Goal: Information Seeking & Learning: Learn about a topic

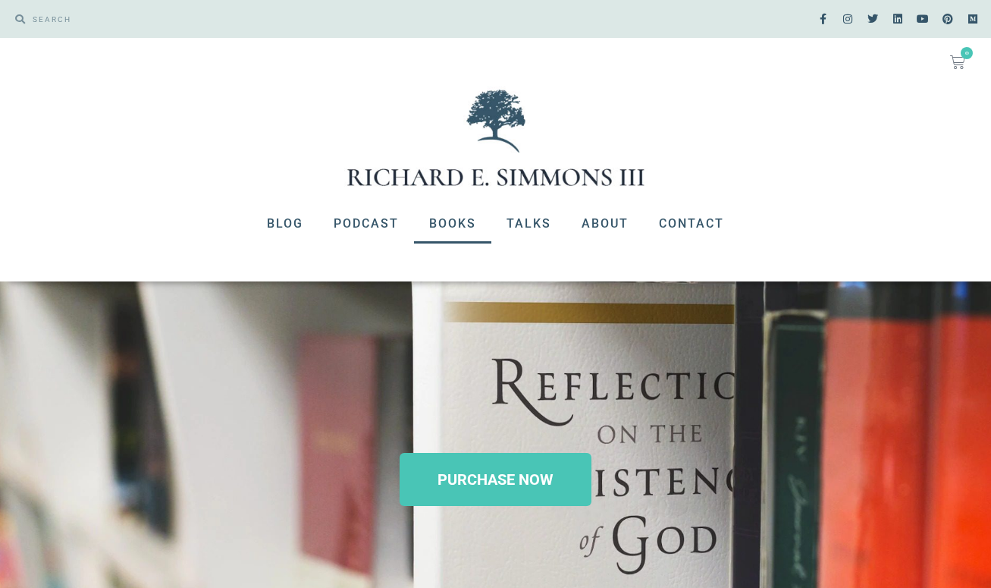
click at [446, 229] on link "Books" at bounding box center [452, 223] width 77 height 39
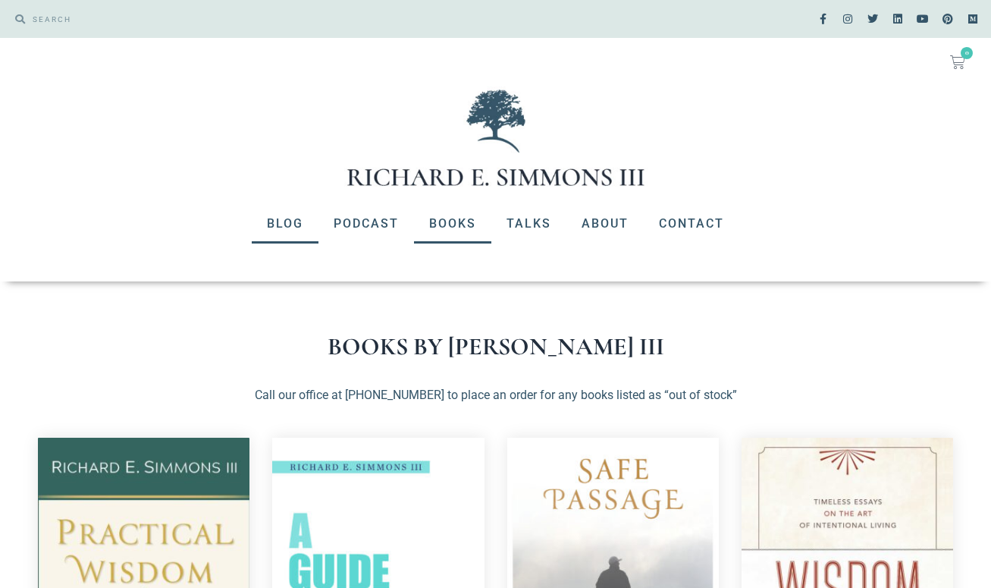
click at [290, 219] on link "Blog" at bounding box center [285, 223] width 67 height 39
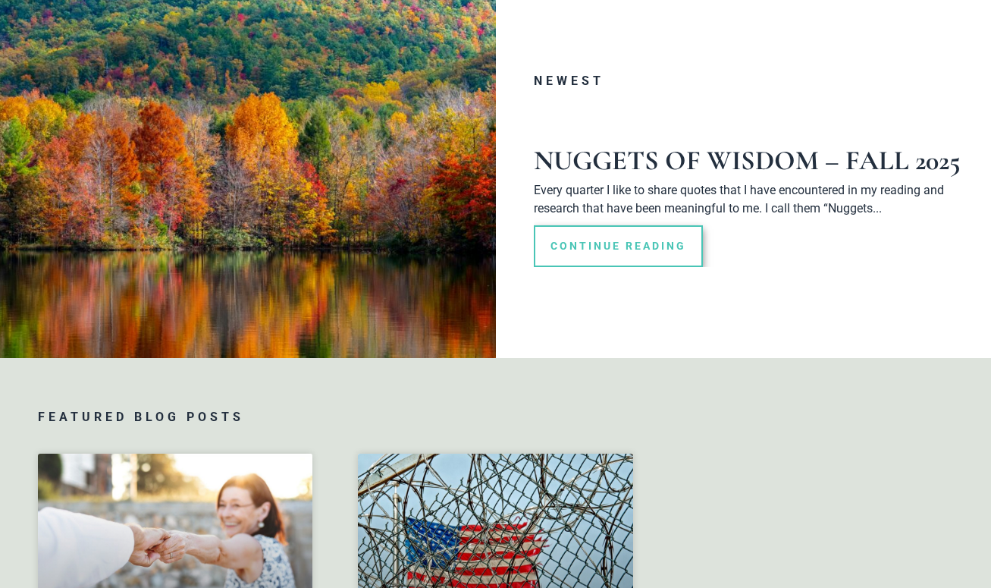
scroll to position [232, 0]
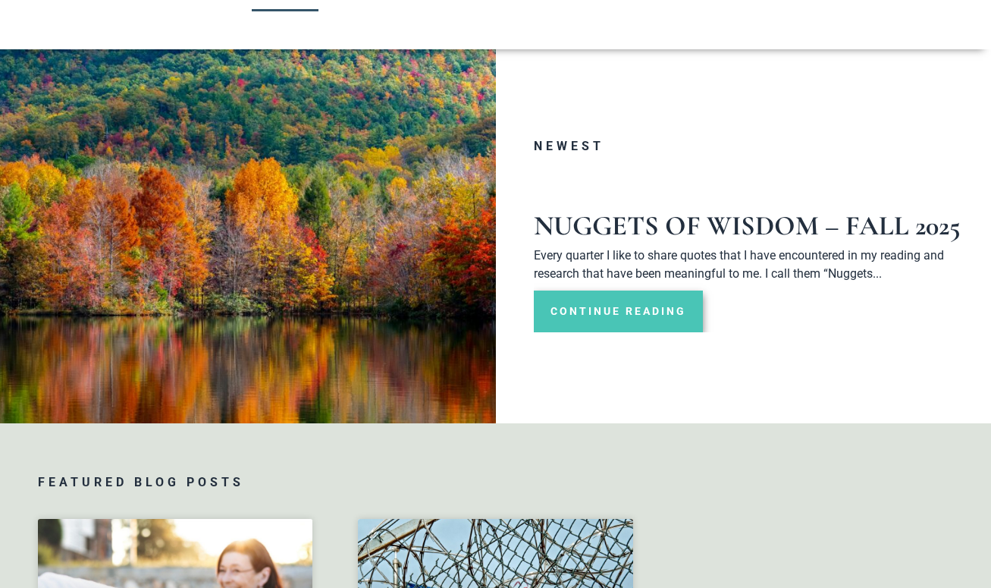
click at [603, 332] on link "Continue Reading" at bounding box center [618, 311] width 169 height 42
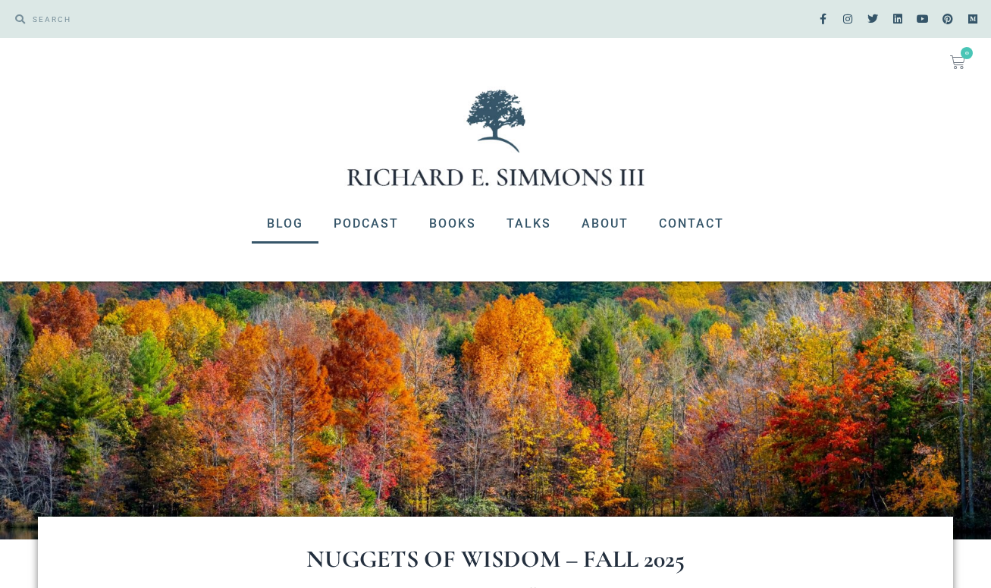
click at [279, 221] on link "Blog" at bounding box center [285, 223] width 67 height 39
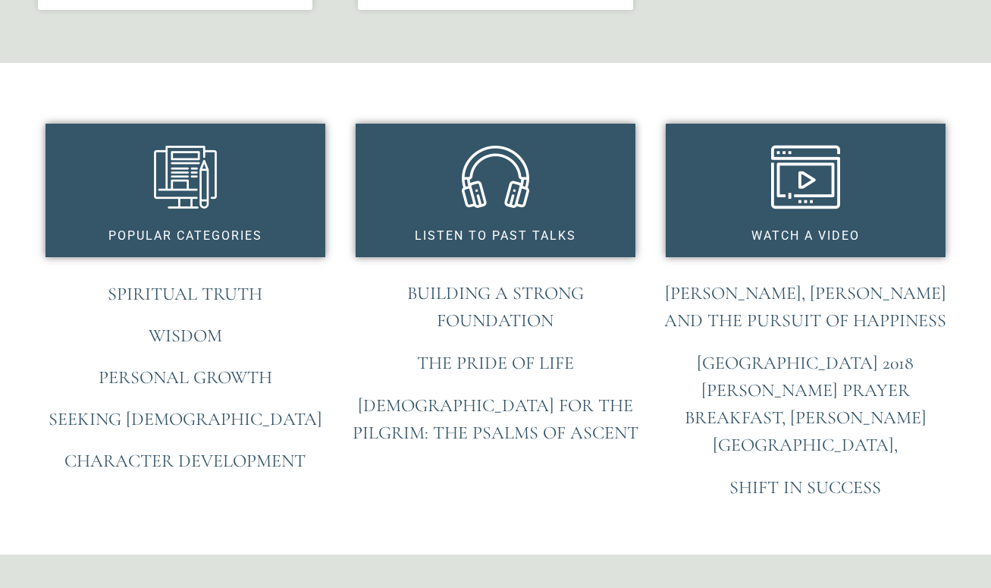
scroll to position [1160, 0]
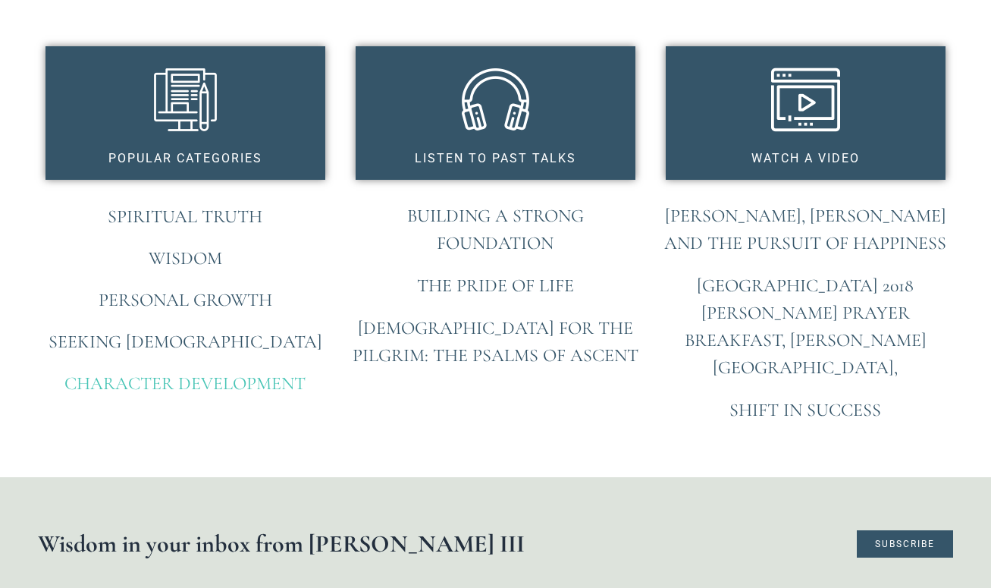
click at [147, 394] on link "Character Development" at bounding box center [184, 383] width 241 height 22
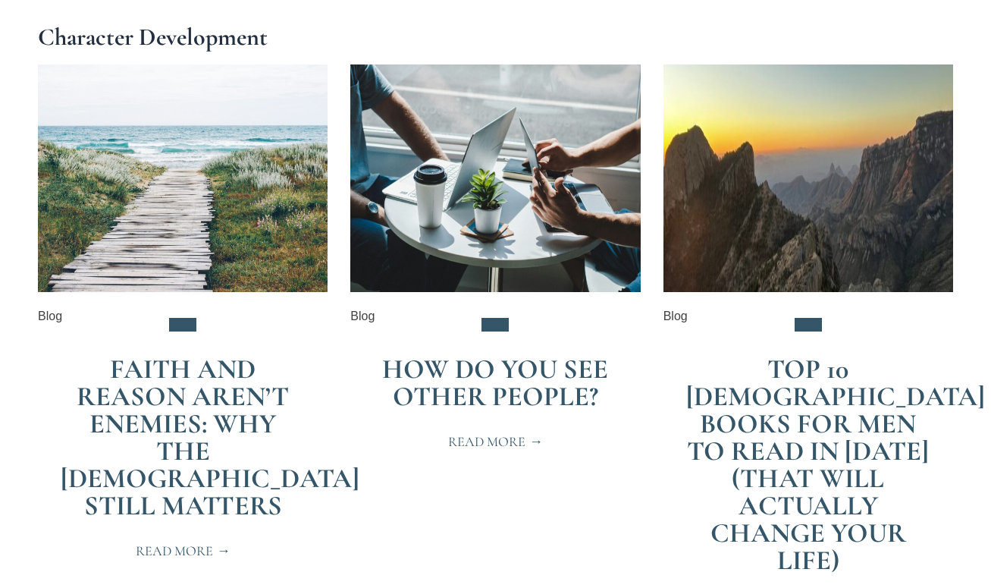
scroll to position [387, 0]
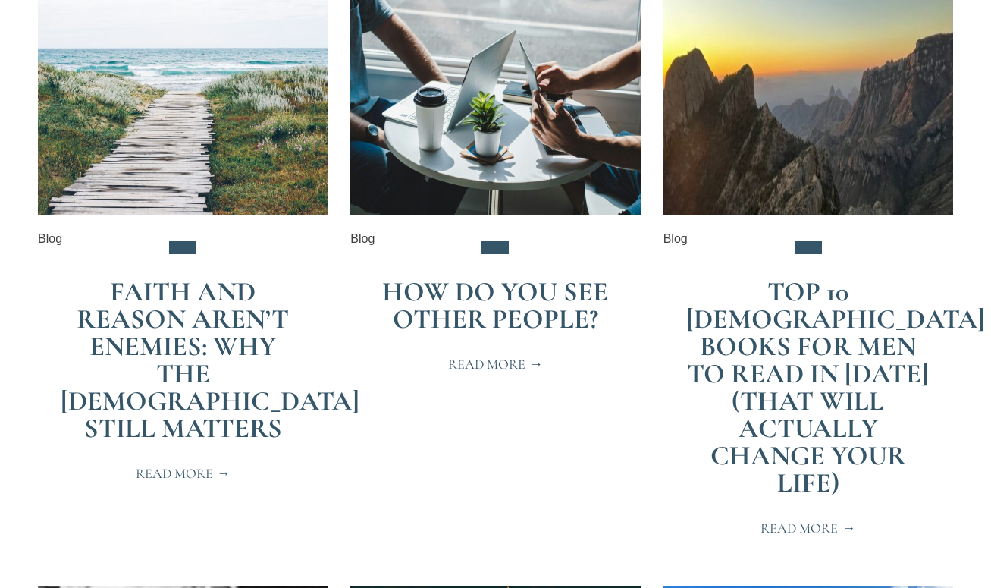
click at [802, 288] on link "Top 10 [DEMOGRAPHIC_DATA] Books for Men to Read in [DATE] (That Will Actually C…" at bounding box center [835, 387] width 299 height 224
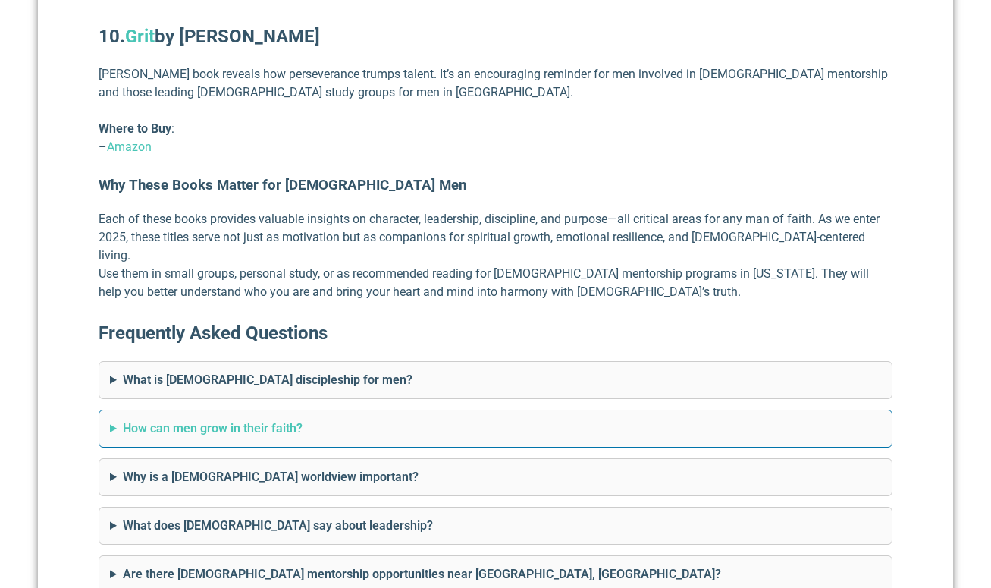
scroll to position [4408, 0]
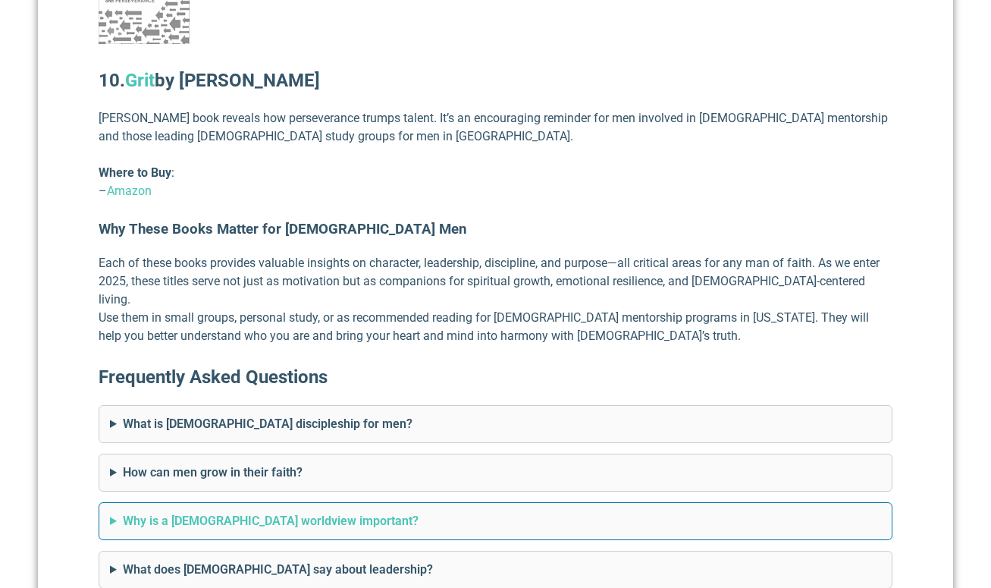
click at [150, 512] on summary "Why is a [DEMOGRAPHIC_DATA] worldview important?" at bounding box center [495, 521] width 771 height 18
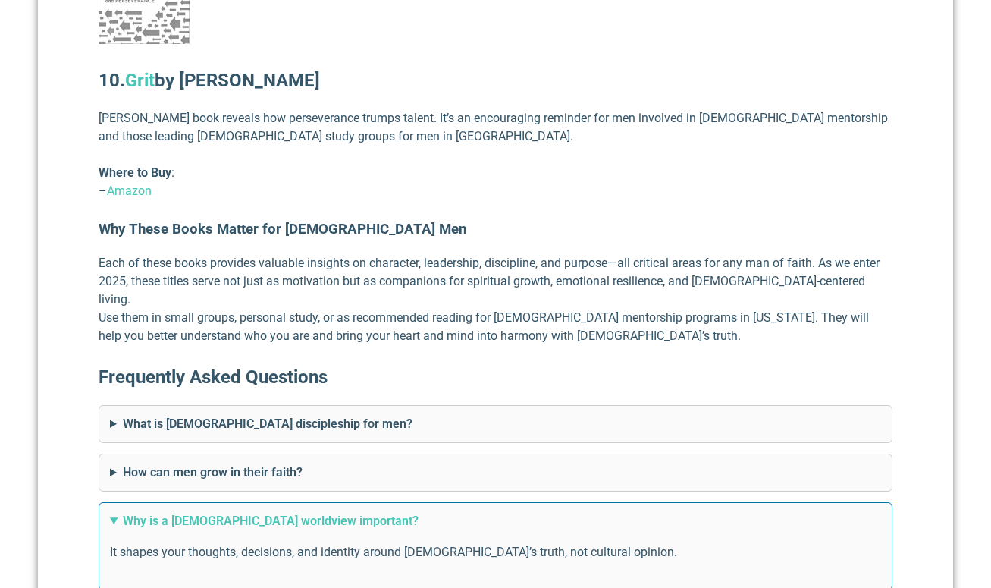
click at [150, 512] on summary "Why is a [DEMOGRAPHIC_DATA] worldview important?" at bounding box center [495, 521] width 771 height 18
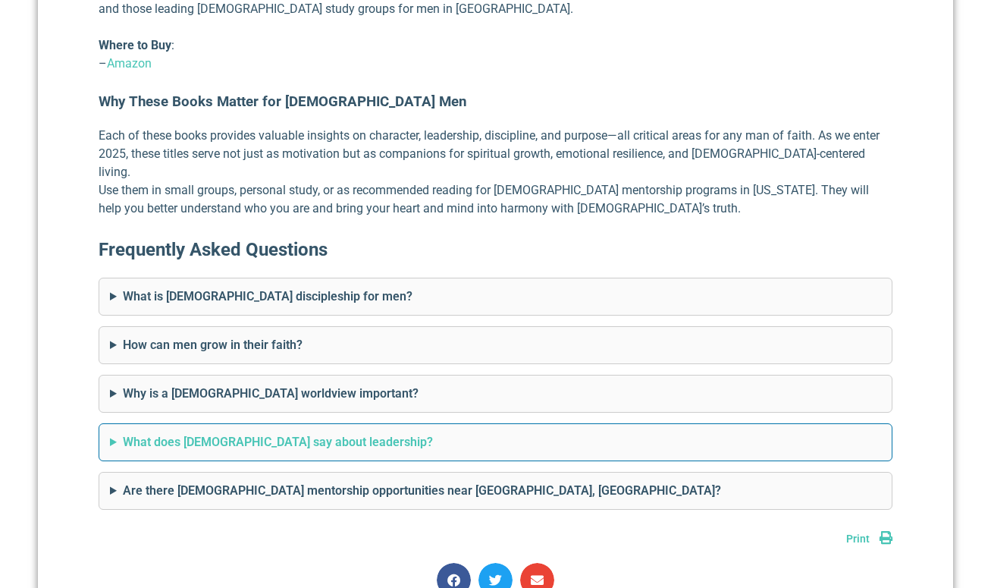
scroll to position [4562, 0]
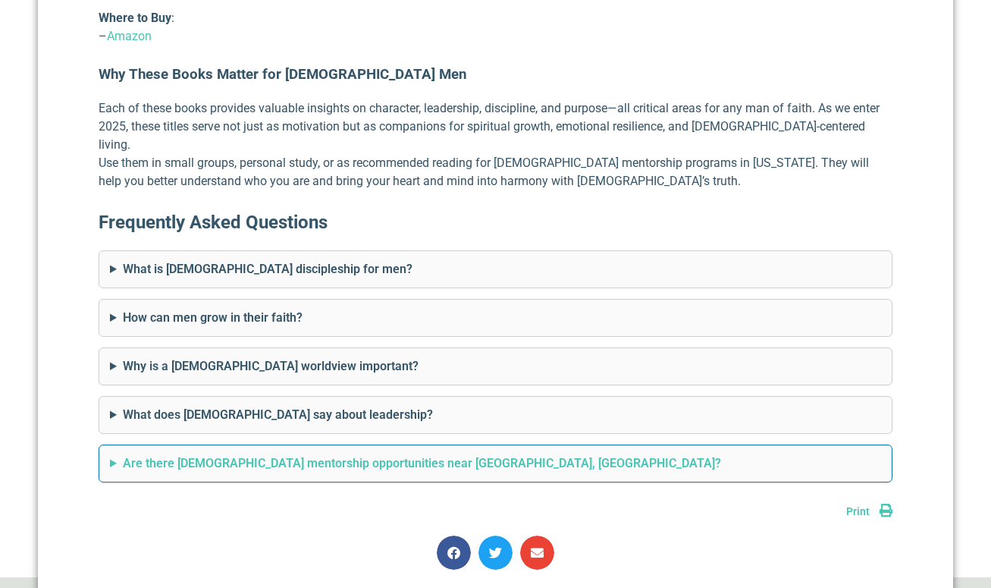
click at [238, 454] on summary "Are there [DEMOGRAPHIC_DATA] mentorship opportunities near [GEOGRAPHIC_DATA], […" at bounding box center [495, 463] width 771 height 18
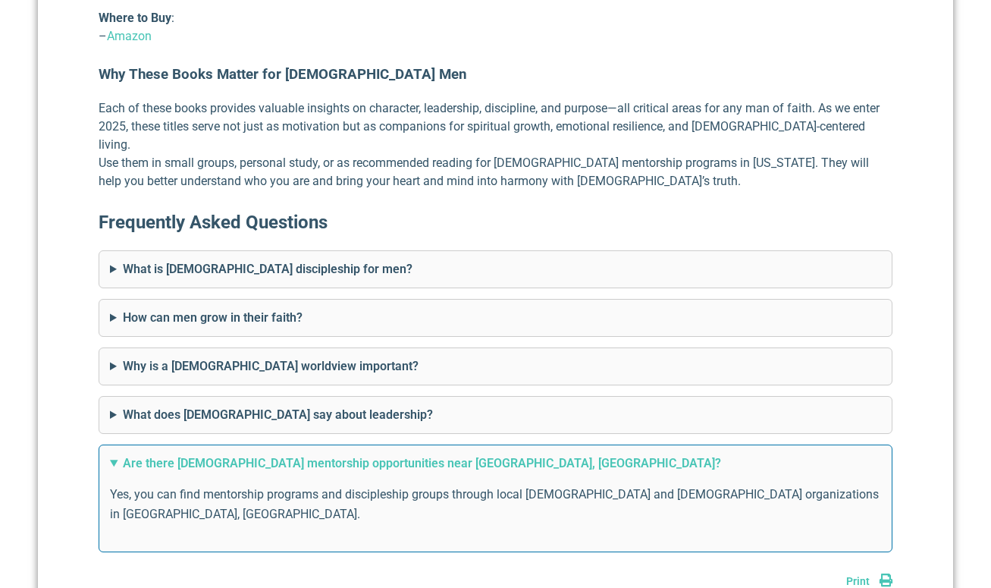
click at [238, 454] on summary "Are there [DEMOGRAPHIC_DATA] mentorship opportunities near [GEOGRAPHIC_DATA], […" at bounding box center [495, 463] width 771 height 18
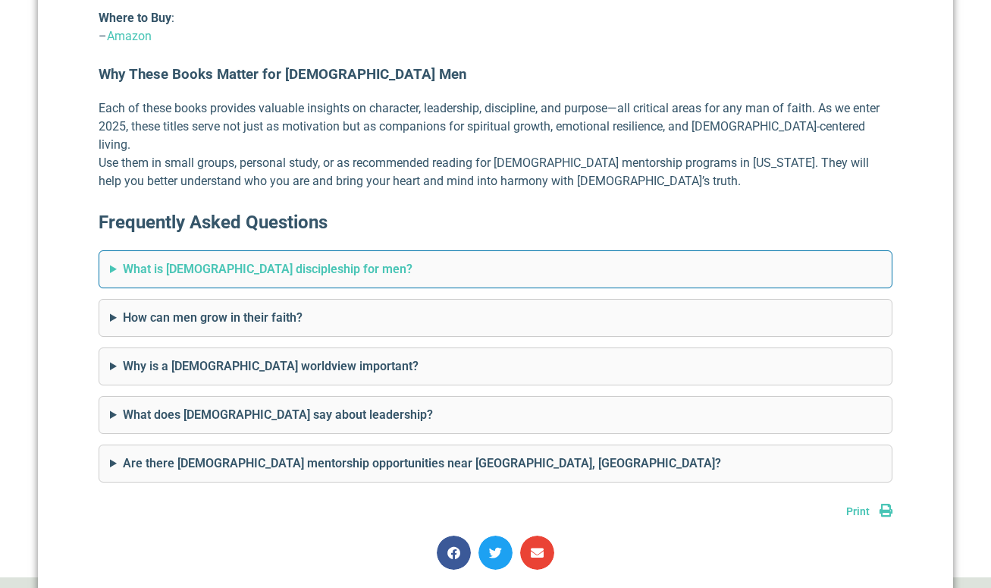
click at [192, 260] on summary "What is [DEMOGRAPHIC_DATA] discipleship for men?" at bounding box center [495, 269] width 771 height 18
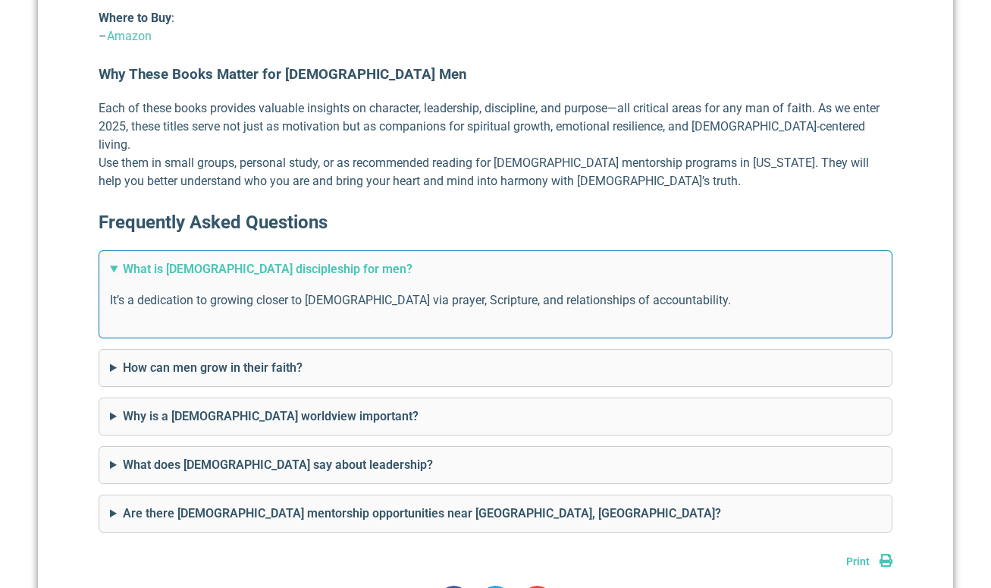
click at [191, 260] on summary "What is [DEMOGRAPHIC_DATA] discipleship for men?" at bounding box center [495, 269] width 771 height 18
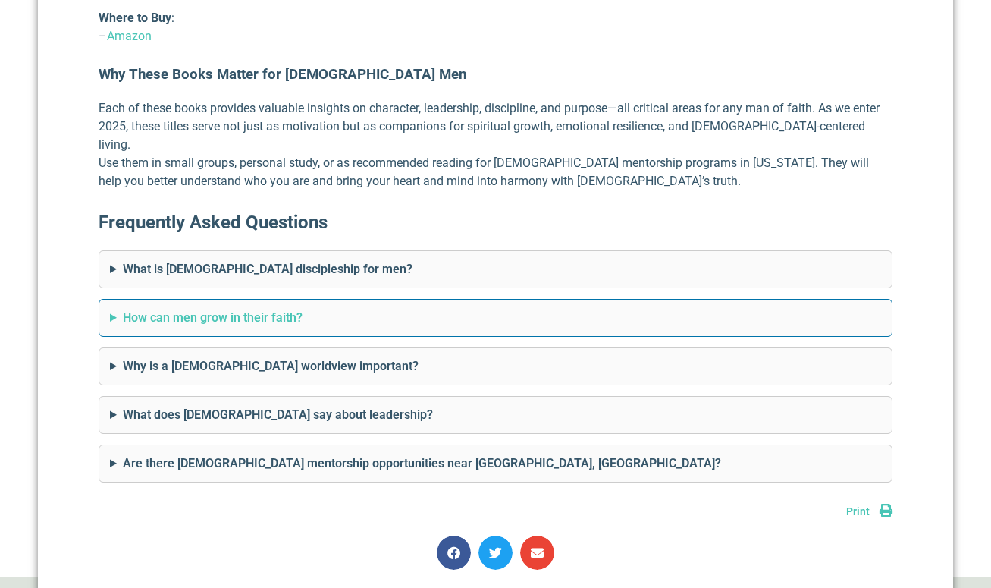
click at [206, 309] on summary "How can men grow in their faith?" at bounding box center [495, 318] width 771 height 18
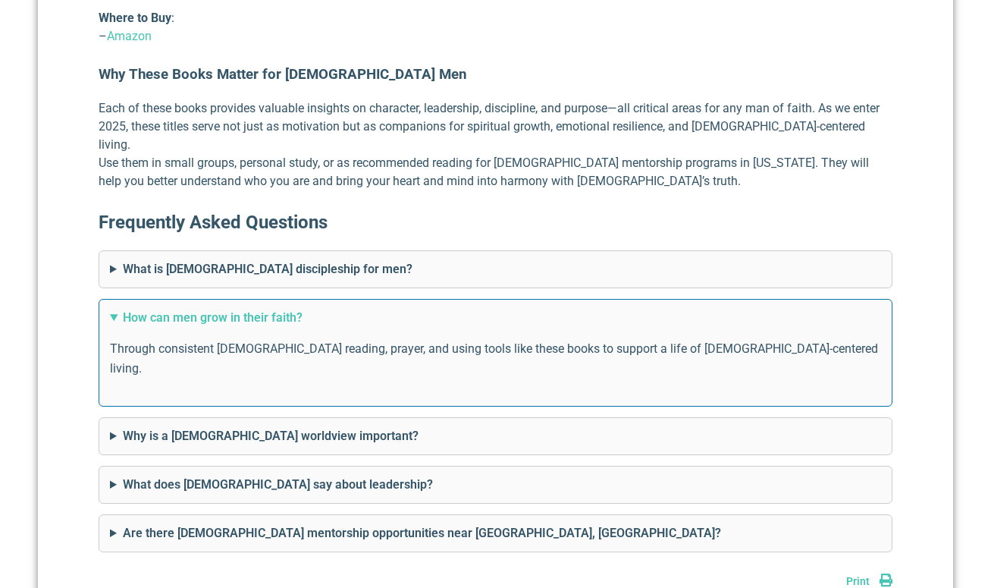
click at [215, 309] on summary "How can men grow in their faith?" at bounding box center [495, 318] width 771 height 18
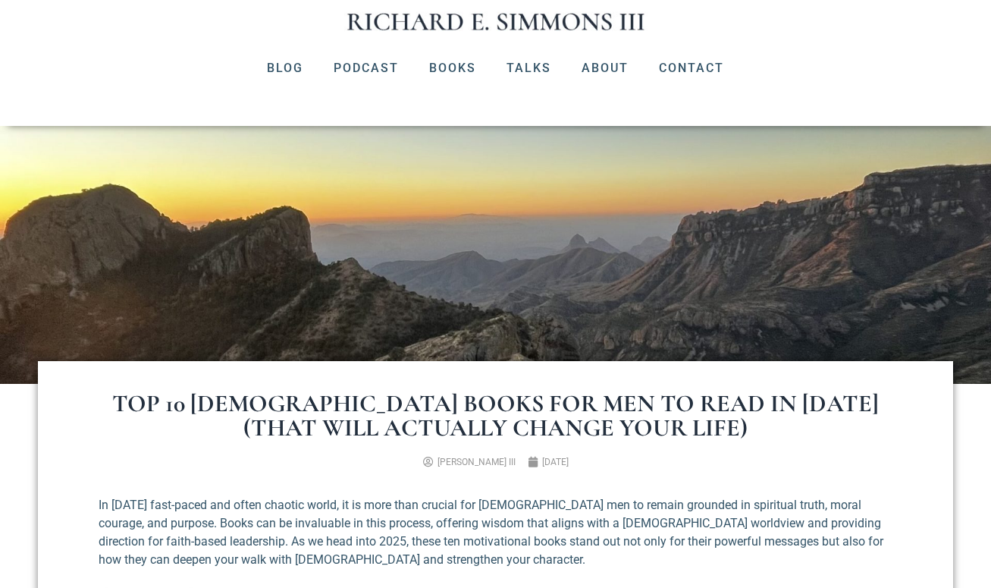
scroll to position [155, 0]
